Goal: Task Accomplishment & Management: Complete application form

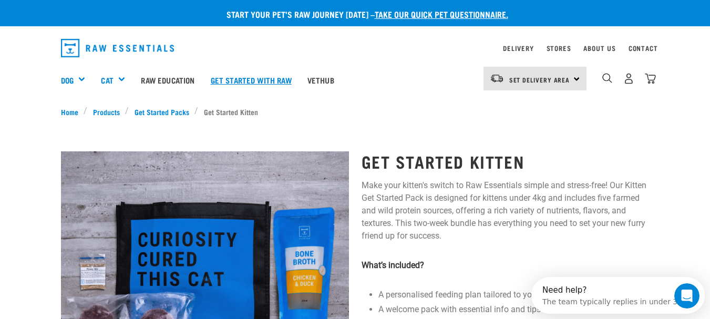
click at [229, 80] on link "Get started with Raw" at bounding box center [251, 80] width 97 height 42
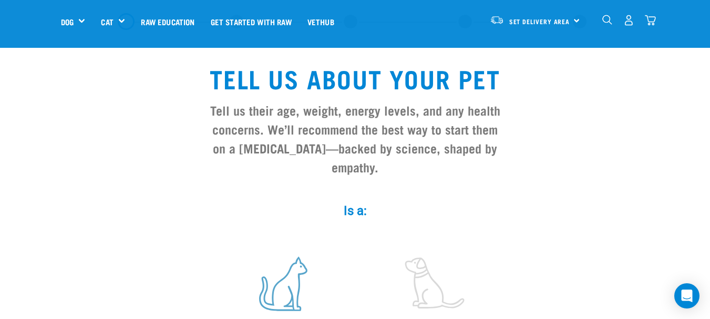
scroll to position [210, 0]
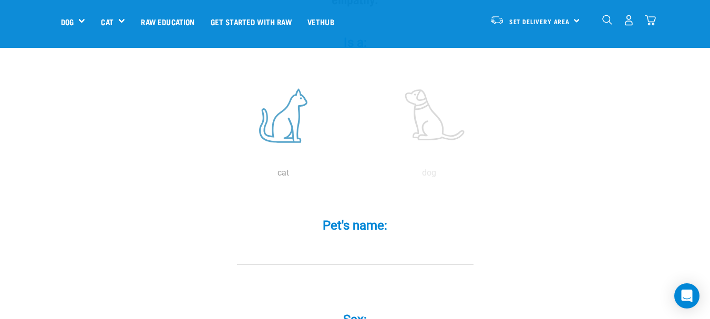
click at [280, 117] on label at bounding box center [283, 115] width 142 height 89
click at [210, 175] on input "radio" at bounding box center [210, 175] width 0 height 0
click at [347, 216] on label "Pet's name: *" at bounding box center [354, 225] width 315 height 19
click at [347, 241] on input "Pet's name: *" at bounding box center [355, 253] width 236 height 24
type input "s"
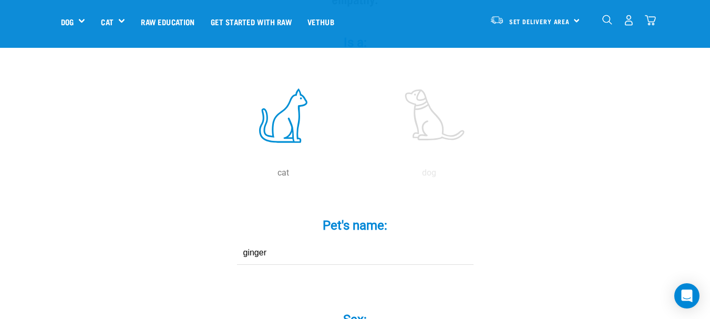
scroll to position [315, 0]
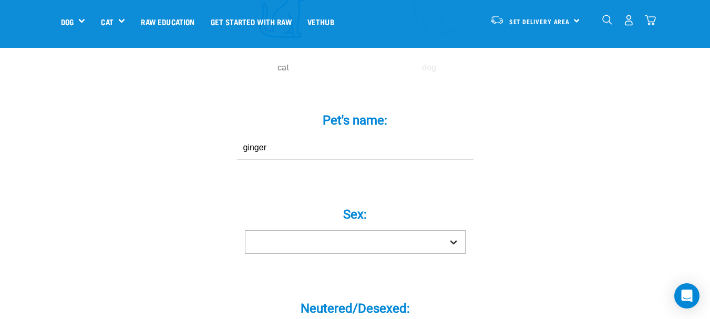
type input "ginger"
click at [357, 230] on select "Boy Girl" at bounding box center [355, 242] width 221 height 24
select select "boy"
click at [245, 230] on select "Boy Girl" at bounding box center [355, 242] width 221 height 24
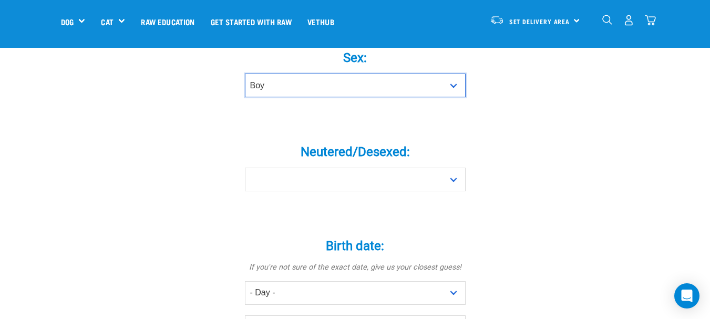
scroll to position [473, 0]
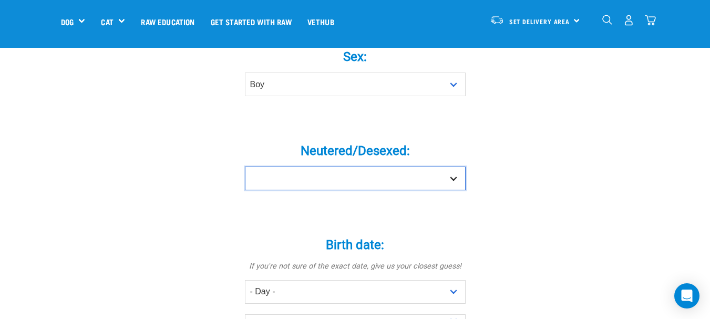
click at [332, 166] on select "Yes No" at bounding box center [355, 178] width 221 height 24
select select "yes"
click at [245, 166] on select "Yes No" at bounding box center [355, 178] width 221 height 24
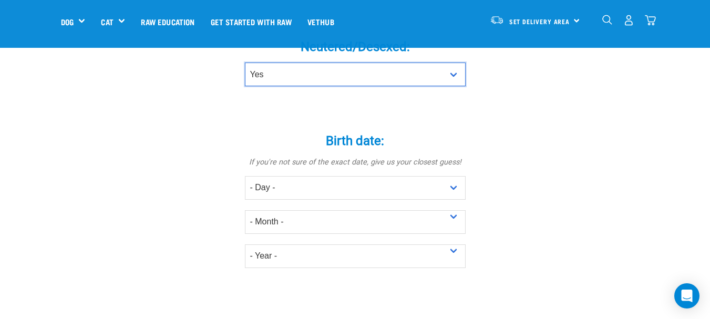
scroll to position [578, 0]
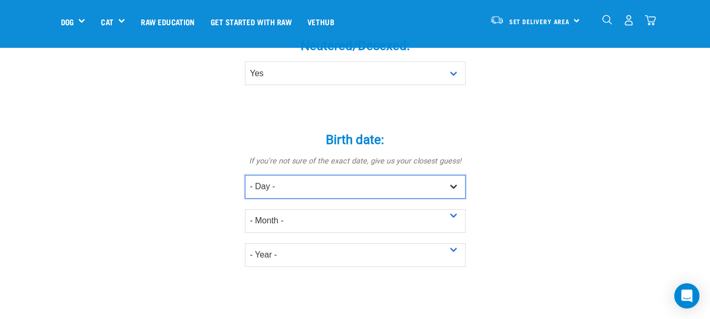
click at [321, 175] on select "- Day - 1 2 3 4 5 6 7 8 9 10 11 12 13 14 15 16 17 18 19 20 21 22 23 24 25 26 27" at bounding box center [355, 187] width 221 height 24
click at [245, 175] on select "- Day - 1 2 3 4 5 6 7 8 9 10 11 12 13 14 15 16 17 18 19 20 21 22 23 24 25 26 27" at bounding box center [355, 187] width 221 height 24
click at [278, 175] on select "- Day - 1 2 3 4 5 6 7 8 9 10 11 12 13 14 15 16 17 18 19 20 21 22 23 24 25 26 27" at bounding box center [355, 187] width 221 height 24
select select "8"
click at [245, 175] on select "- Day - 1 2 3 4 5 6 7 8 9 10 11 12 13 14 15 16 17 18 19 20 21 22 23 24 25 26 27" at bounding box center [355, 187] width 221 height 24
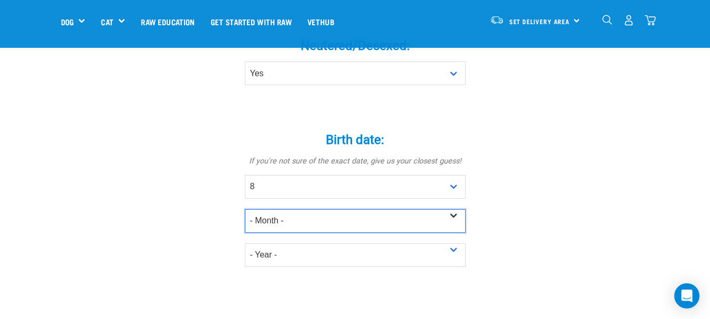
click at [275, 209] on select "- Month - January February March April May June July August September October N…" at bounding box center [355, 221] width 221 height 24
select select "November"
click at [245, 209] on select "- Month - January February March April May June July August September October N…" at bounding box center [355, 221] width 221 height 24
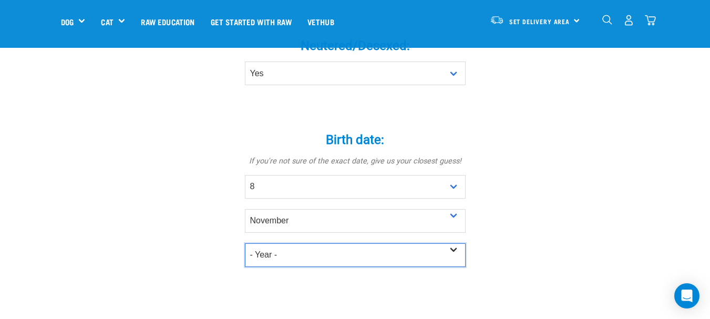
click at [287, 243] on select "- Year - 2025 2024 2023 2022 2021 2020 2019 2018 2017 2016 2015 2014 2013 2012" at bounding box center [355, 255] width 221 height 24
select select "2024"
click at [245, 243] on select "- Year - 2025 2024 2023 2022 2021 2020 2019 2018 2017 2016 2015 2014 2013 2012" at bounding box center [355, 255] width 221 height 24
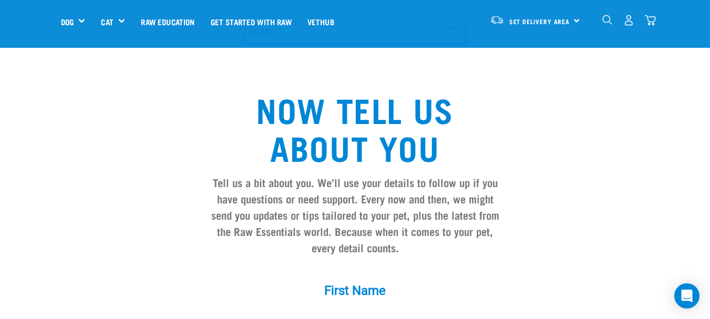
scroll to position [945, 0]
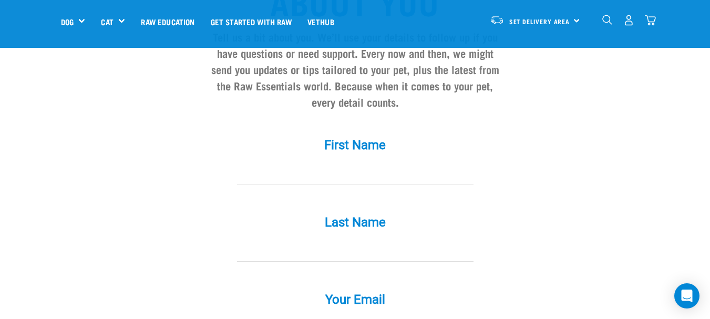
click at [336, 167] on div "First Name *" at bounding box center [354, 161] width 315 height 77
drag, startPoint x: 370, startPoint y: 129, endPoint x: 363, endPoint y: 161, distance: 33.3
click at [369, 136] on label "First Name *" at bounding box center [354, 145] width 315 height 19
click at [369, 161] on input "First Name *" at bounding box center [355, 173] width 236 height 24
click at [363, 161] on input "First Name *" at bounding box center [355, 173] width 236 height 24
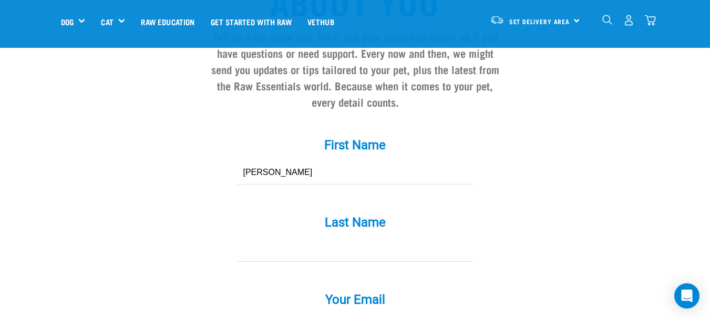
type input "Kathy"
type input "To"
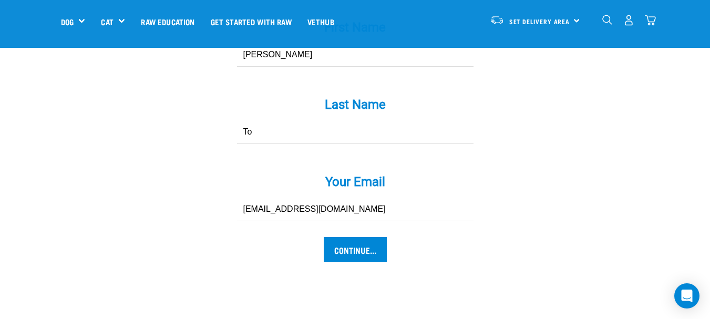
scroll to position [1104, 0]
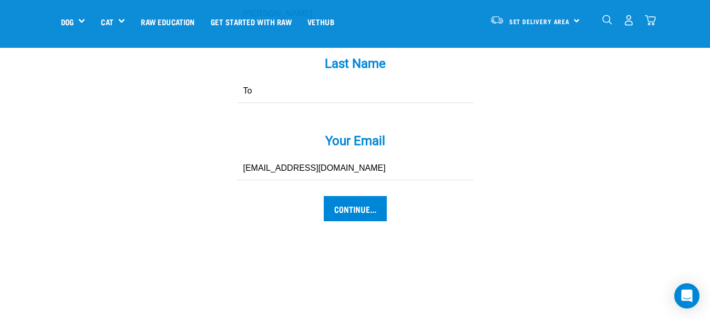
type input "kathieexo86@gmail.com"
click at [356, 196] on input "Continue..." at bounding box center [355, 208] width 63 height 25
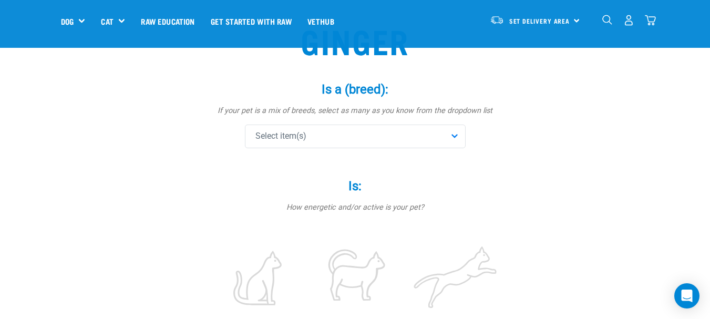
scroll to position [105, 0]
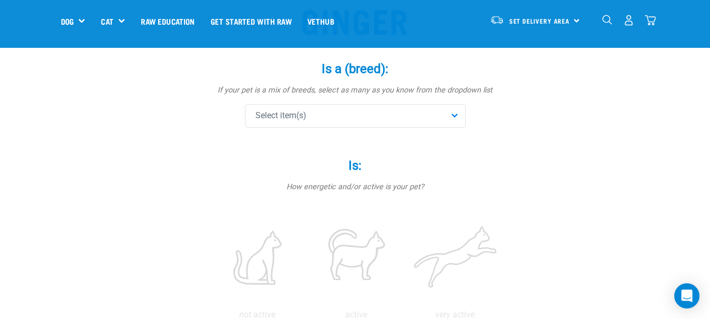
click at [350, 108] on div "Select item(s)" at bounding box center [355, 116] width 221 height 24
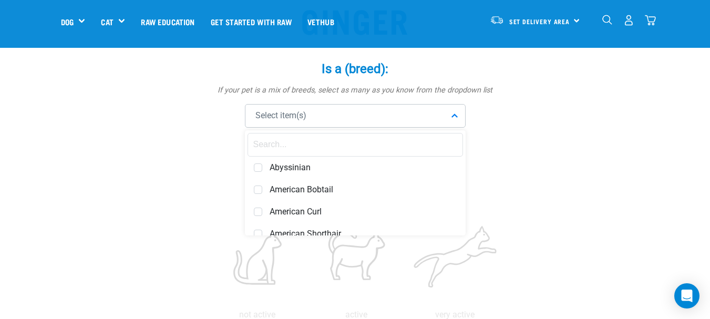
click at [347, 147] on input "text" at bounding box center [354, 145] width 215 height 24
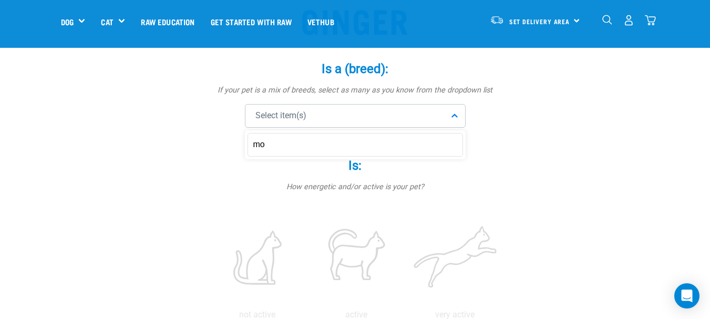
type input "m"
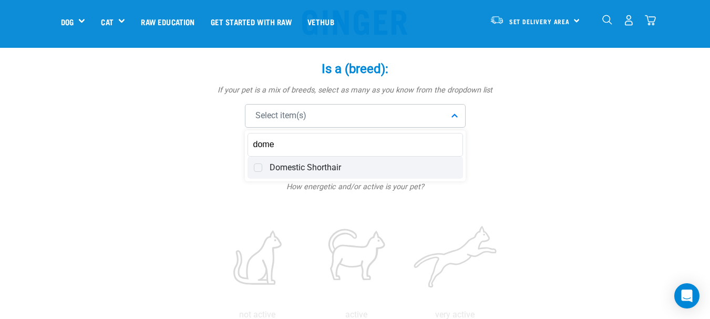
type input "dome"
click at [325, 169] on span "Domestic Shorthair" at bounding box center [362, 167] width 187 height 11
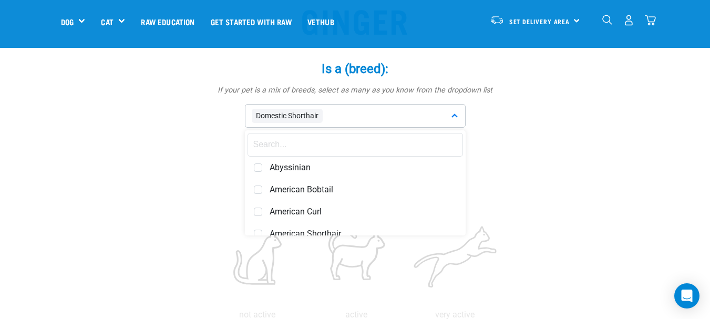
click at [215, 198] on div "Is: * How energetic and/or active is your pet? not active active very active" at bounding box center [354, 232] width 315 height 178
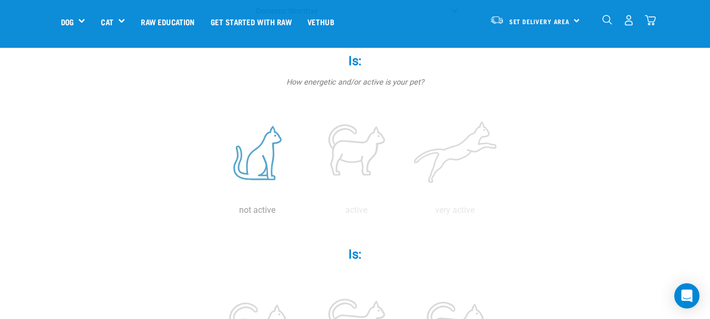
scroll to position [210, 0]
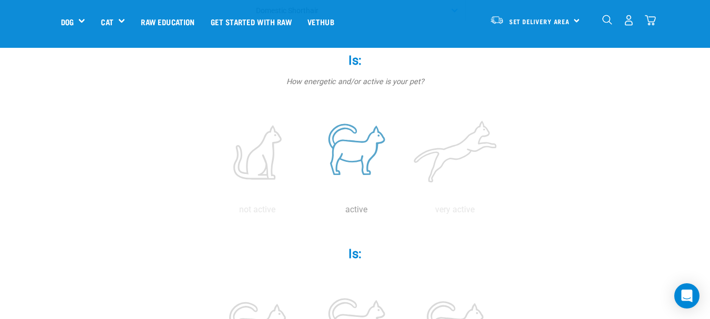
click at [369, 159] on label at bounding box center [356, 152] width 95 height 89
click at [307, 212] on input "radio" at bounding box center [307, 212] width 0 height 0
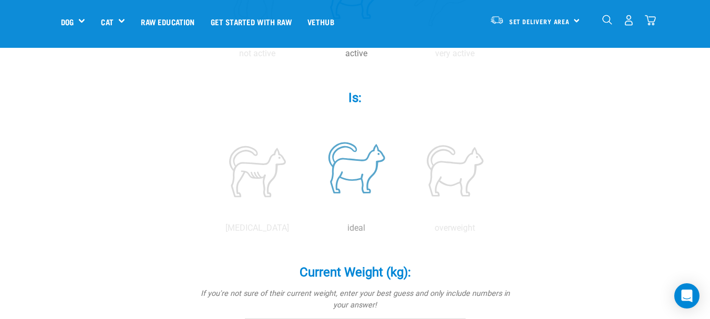
scroll to position [368, 0]
click at [339, 175] on label at bounding box center [356, 168] width 95 height 89
click at [307, 229] on input "radio" at bounding box center [307, 229] width 0 height 0
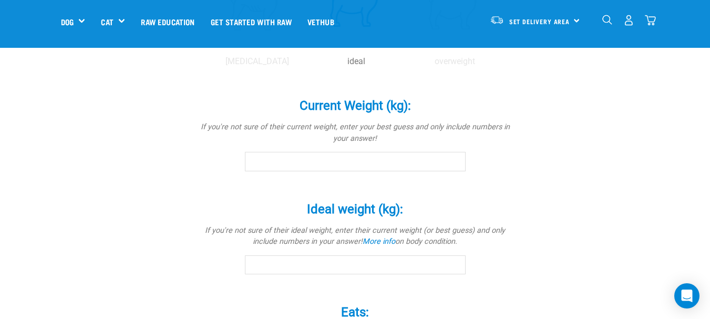
scroll to position [473, 0]
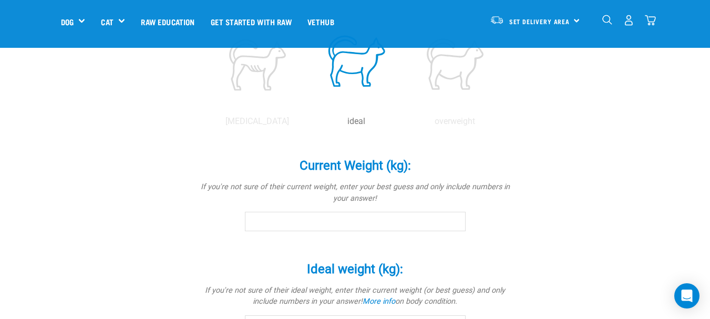
click at [372, 223] on input "Current Weight (kg): *" at bounding box center [355, 221] width 221 height 19
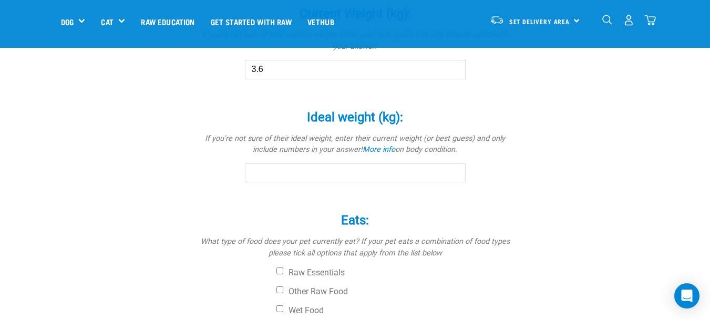
scroll to position [630, 0]
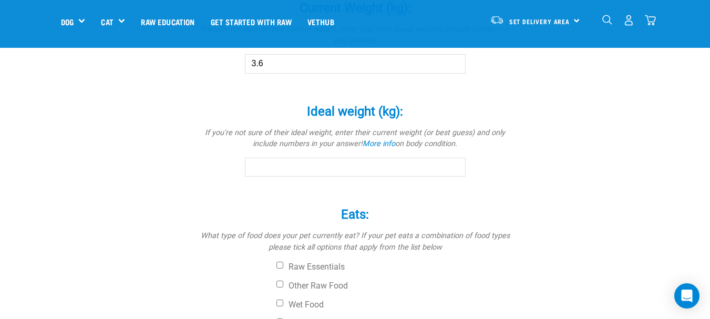
type input "3.6"
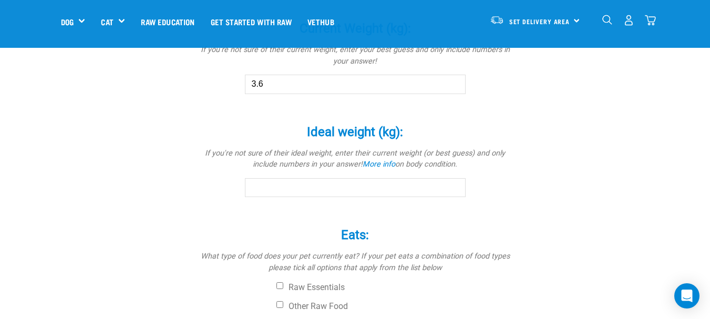
scroll to position [630, 0]
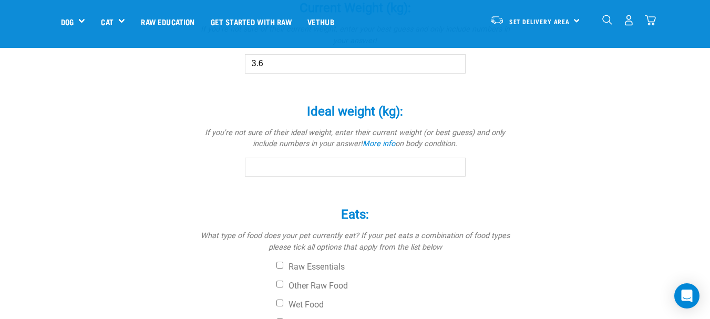
click at [425, 170] on input "Ideal weight (kg): *" at bounding box center [355, 167] width 221 height 19
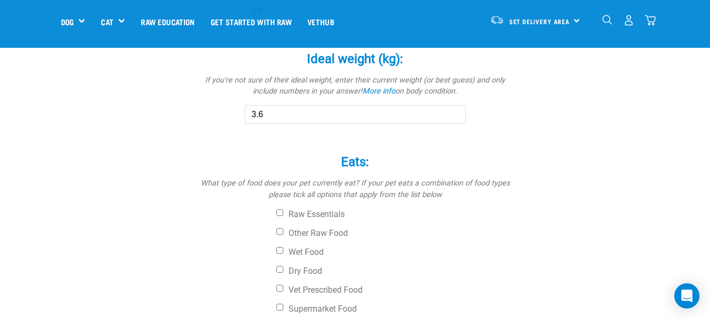
scroll to position [788, 0]
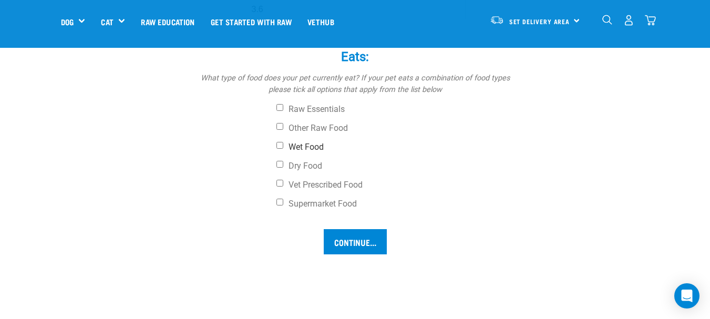
type input "3.6"
click at [306, 144] on label "Wet Food" at bounding box center [394, 147] width 236 height 11
click at [283, 144] on input "Wet Food" at bounding box center [279, 145] width 7 height 7
checkbox input "true"
click at [311, 163] on label "Dry Food" at bounding box center [394, 166] width 236 height 11
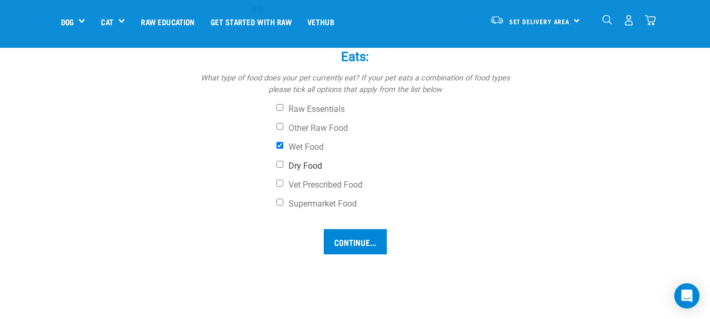
click at [283, 163] on input "Dry Food" at bounding box center [279, 164] width 7 height 7
checkbox input "true"
click at [348, 247] on input "Continue..." at bounding box center [355, 241] width 63 height 25
click at [302, 130] on label "Other Raw Food" at bounding box center [394, 128] width 236 height 11
click at [283, 130] on input "Other Raw Food" at bounding box center [279, 126] width 7 height 7
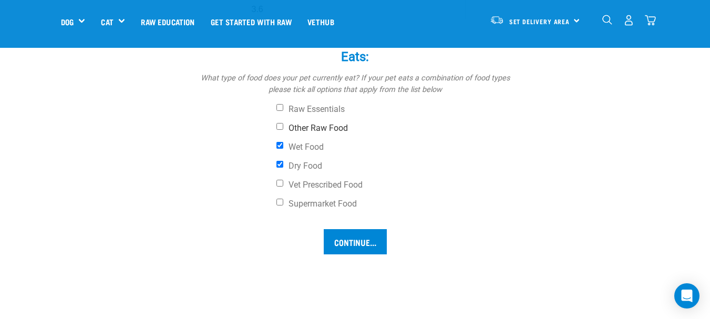
checkbox input "true"
click at [371, 243] on input "Continue..." at bounding box center [355, 241] width 63 height 25
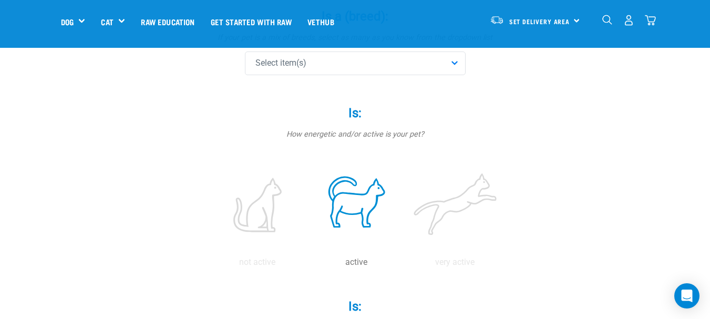
scroll to position [0, 0]
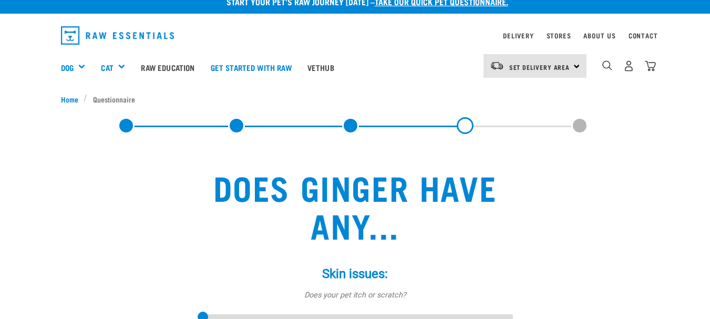
scroll to position [105, 0]
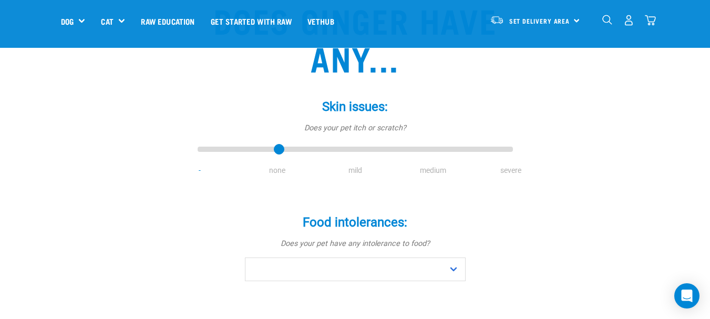
drag, startPoint x: 205, startPoint y: 152, endPoint x: 265, endPoint y: 147, distance: 60.6
type input "1"
click at [265, 147] on input "range" at bounding box center [354, 149] width 315 height 15
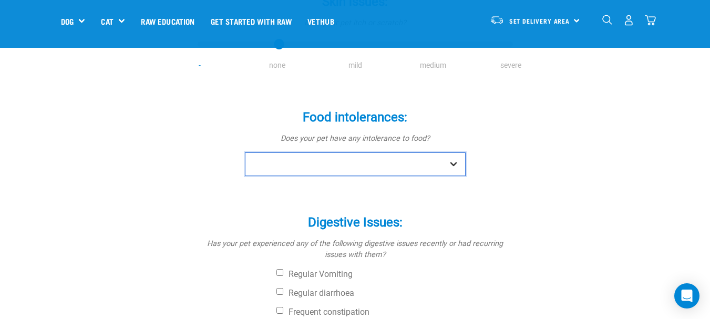
click at [364, 160] on select "No Yes" at bounding box center [355, 164] width 221 height 24
click at [361, 163] on select "No Yes" at bounding box center [355, 164] width 221 height 24
select select "no"
click at [245, 152] on select "No Yes" at bounding box center [355, 164] width 221 height 24
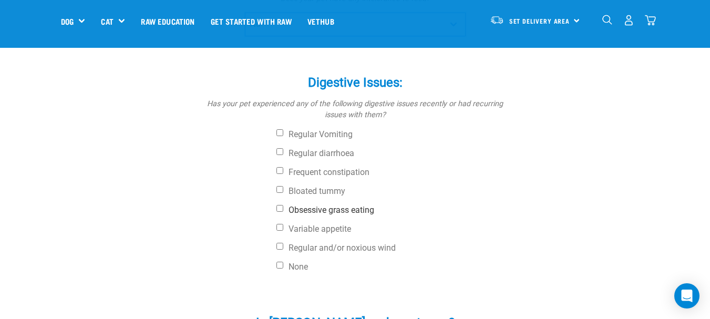
scroll to position [368, 0]
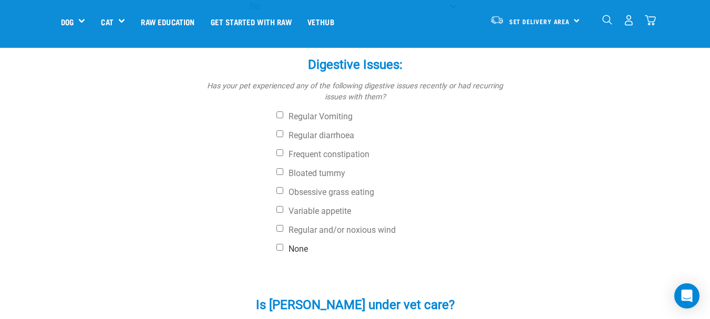
click at [303, 248] on label "None" at bounding box center [394, 249] width 236 height 11
click at [283, 248] on input "None" at bounding box center [279, 247] width 7 height 7
checkbox input "true"
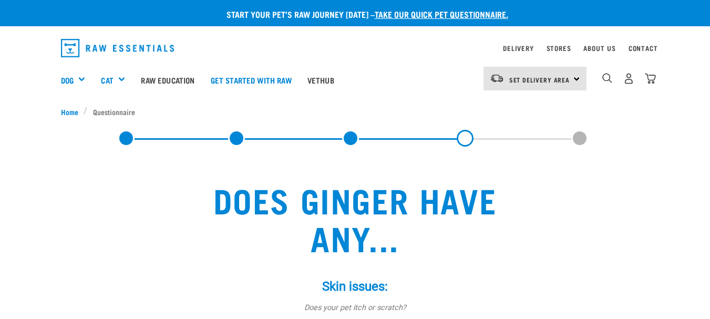
select select "no"
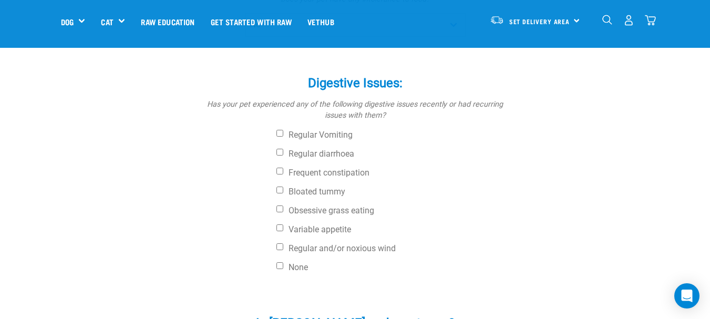
scroll to position [368, 0]
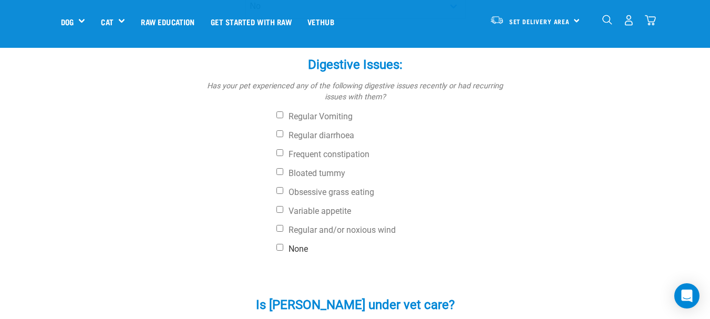
click at [298, 250] on label "None" at bounding box center [394, 249] width 236 height 11
click at [283, 250] on input "None" at bounding box center [279, 247] width 7 height 7
checkbox input "true"
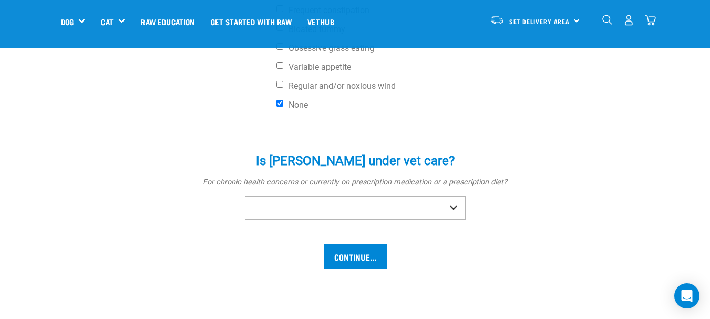
scroll to position [525, 0]
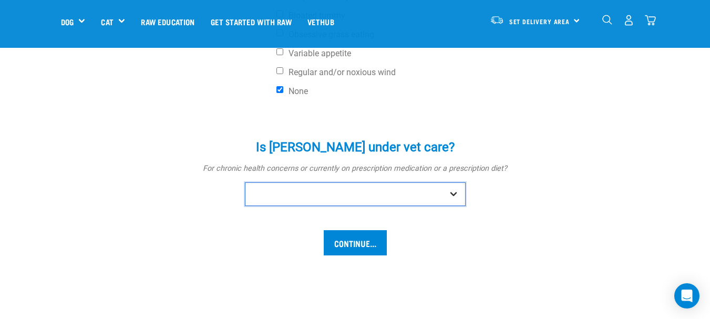
click at [416, 191] on select "No Yes" at bounding box center [355, 194] width 221 height 24
select select "no"
click at [245, 182] on select "No Yes" at bounding box center [355, 194] width 221 height 24
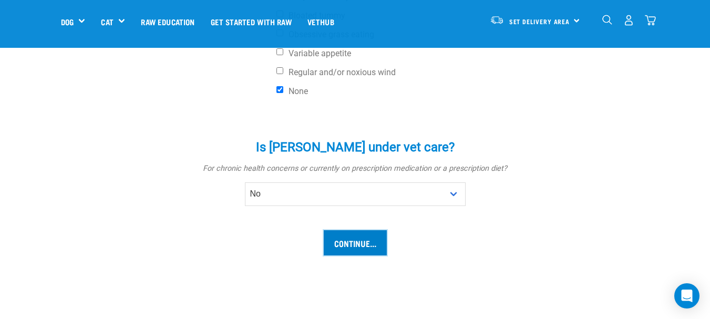
click at [366, 251] on input "Continue..." at bounding box center [355, 242] width 63 height 25
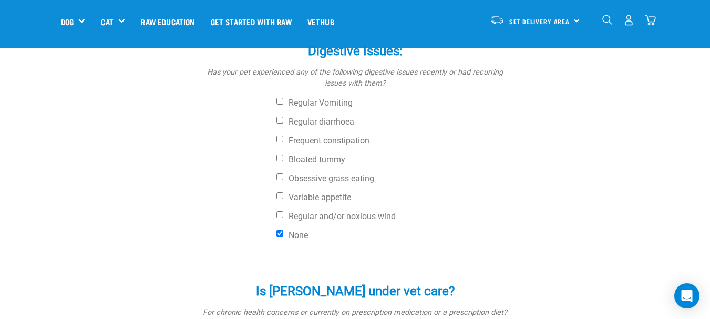
scroll to position [368, 0]
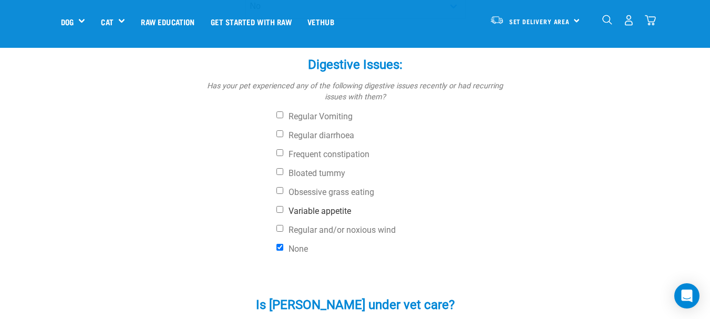
click at [335, 207] on label "Variable appetite" at bounding box center [394, 211] width 236 height 11
click at [283, 207] on input "Variable appetite" at bounding box center [279, 209] width 7 height 7
checkbox input "false"
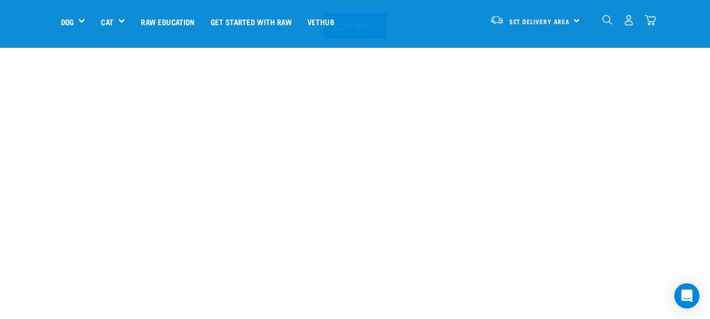
scroll to position [630, 0]
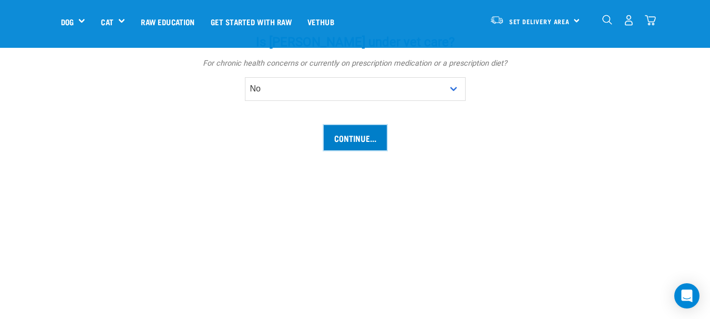
click at [379, 133] on input "Continue..." at bounding box center [355, 137] width 63 height 25
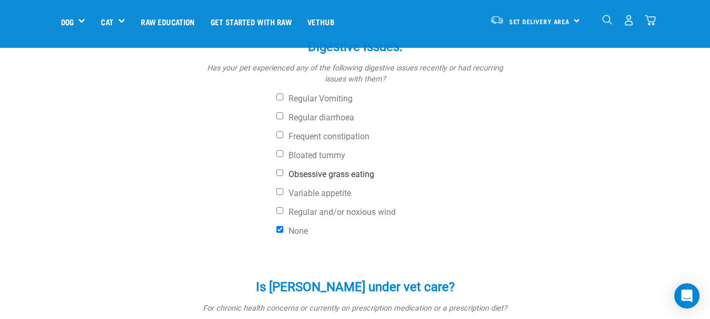
scroll to position [368, 0]
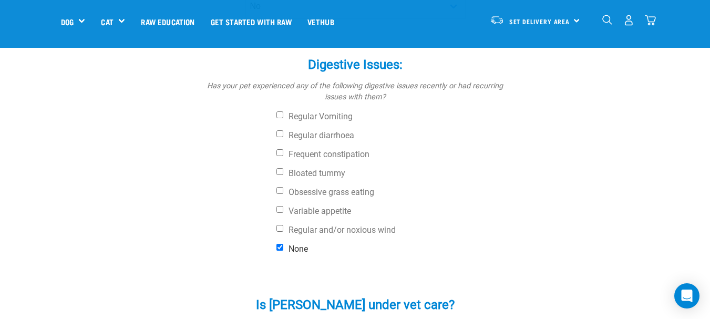
click at [301, 246] on label "None" at bounding box center [394, 249] width 236 height 11
click at [283, 246] on input "None" at bounding box center [279, 247] width 7 height 7
click at [301, 246] on label "None" at bounding box center [394, 249] width 236 height 11
click at [283, 246] on input "None" at bounding box center [279, 247] width 7 height 7
checkbox input "true"
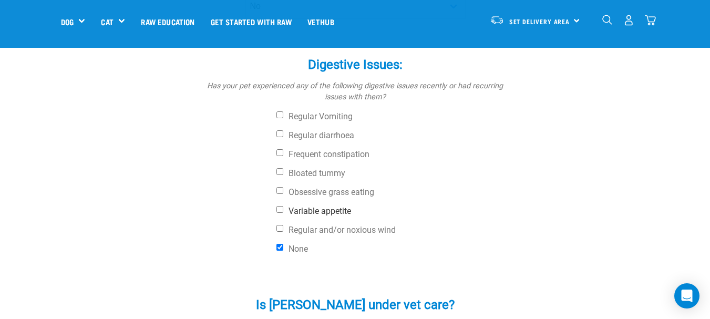
click at [461, 213] on label "Variable appetite" at bounding box center [394, 211] width 236 height 11
click at [283, 213] on input "Variable appetite" at bounding box center [279, 209] width 7 height 7
checkbox input "false"
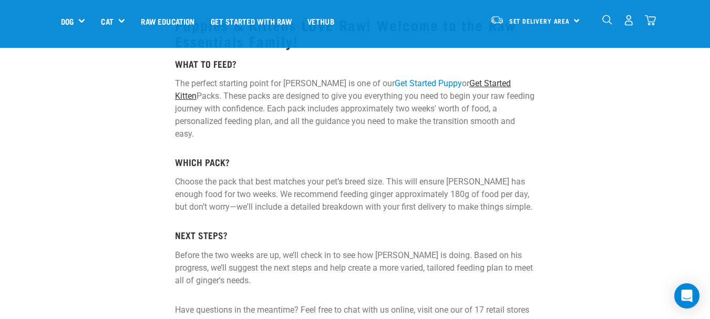
scroll to position [210, 0]
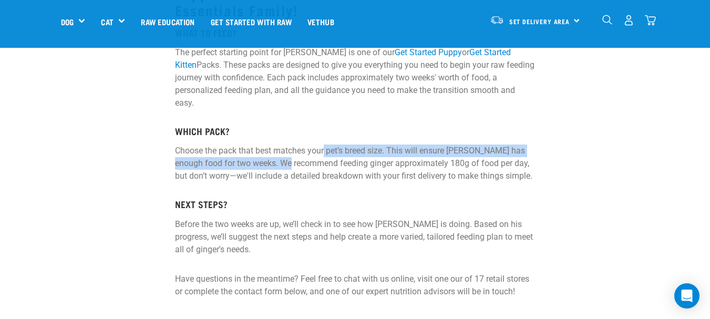
drag, startPoint x: 292, startPoint y: 153, endPoint x: 321, endPoint y: 141, distance: 31.8
click at [321, 144] on p "Choose the pack that best matches your pet’s breed size. This will ensure [PERS…" at bounding box center [355, 163] width 360 height 38
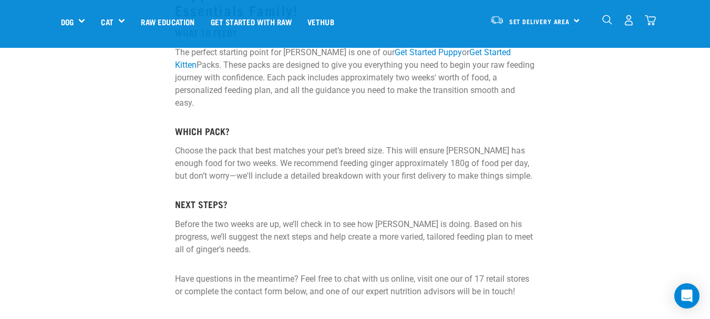
click at [476, 155] on p "Choose the pack that best matches your pet’s breed size. This will ensure [PERS…" at bounding box center [355, 163] width 360 height 38
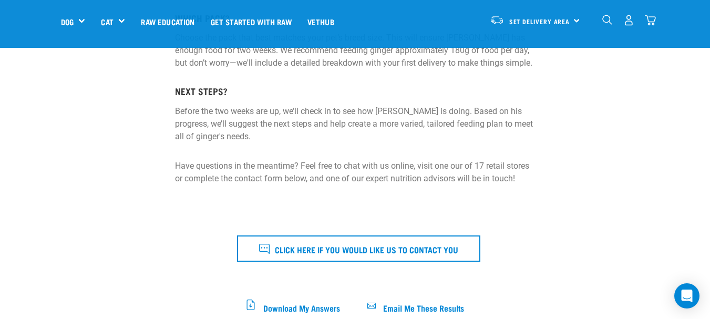
scroll to position [315, 0]
